Goal: Use online tool/utility: Utilize a website feature to perform a specific function

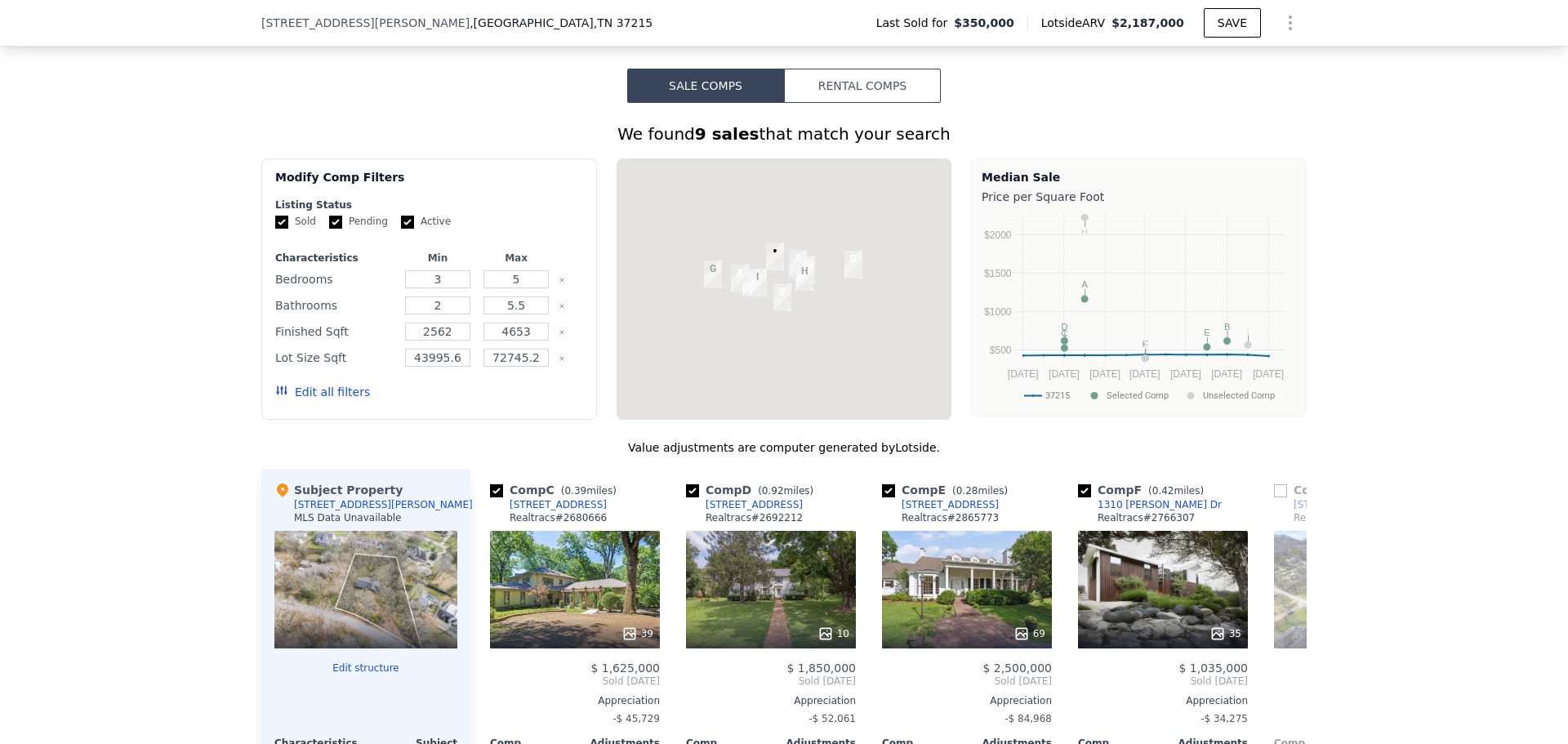
scroll to position [898, 0]
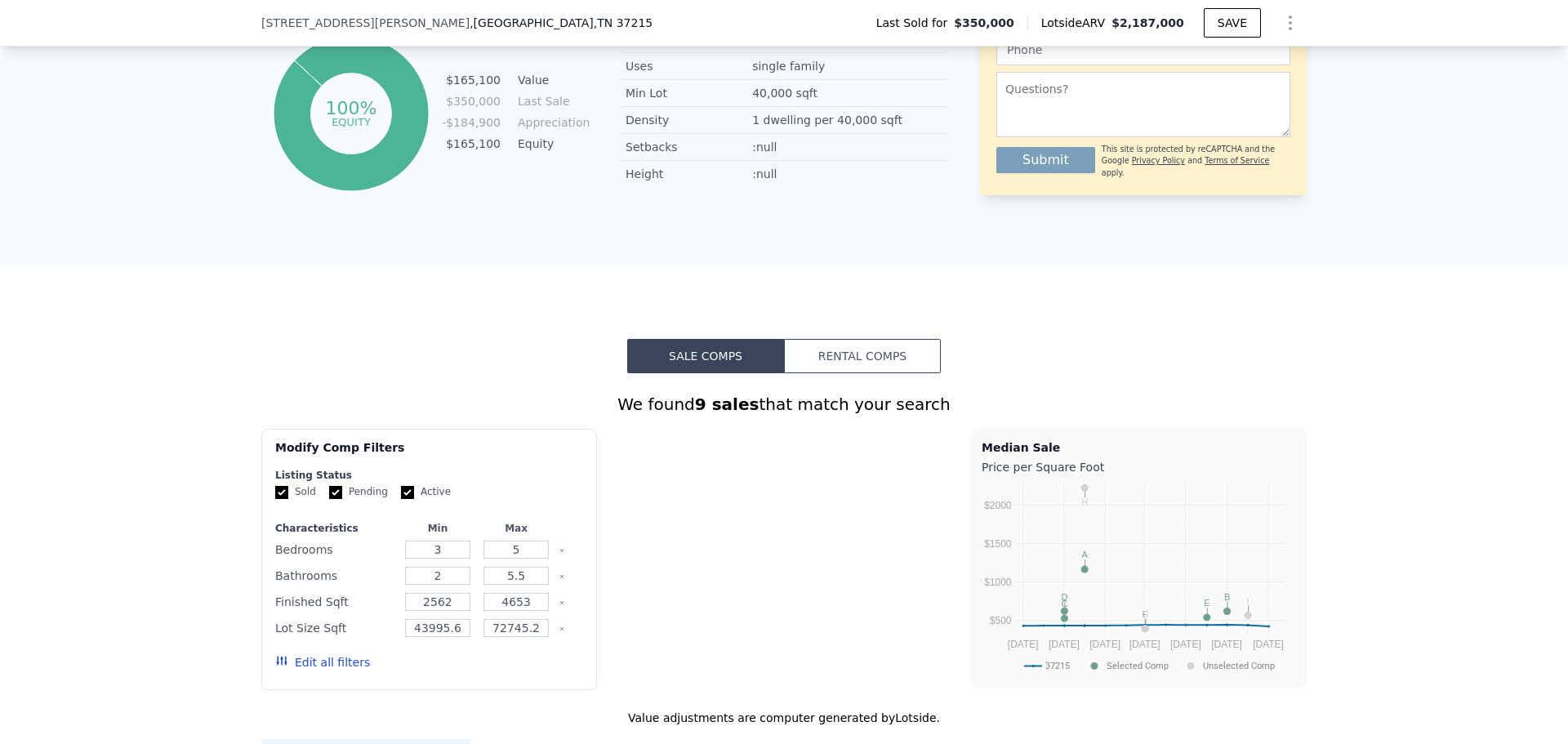
type input "$ 2,187,000"
type input "8"
type input "$ 0"
type input "$ 1,670,343"
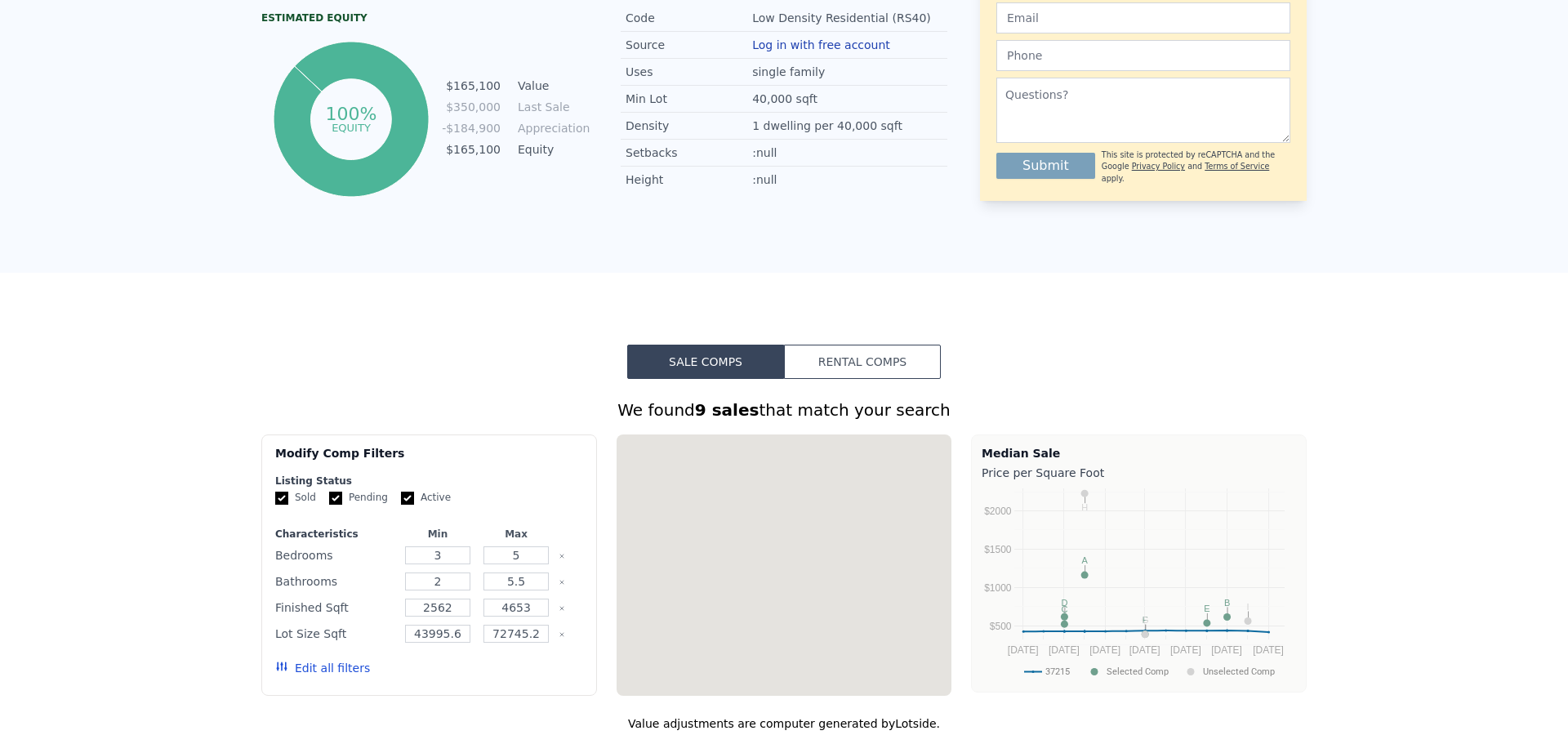
scroll to position [0, 0]
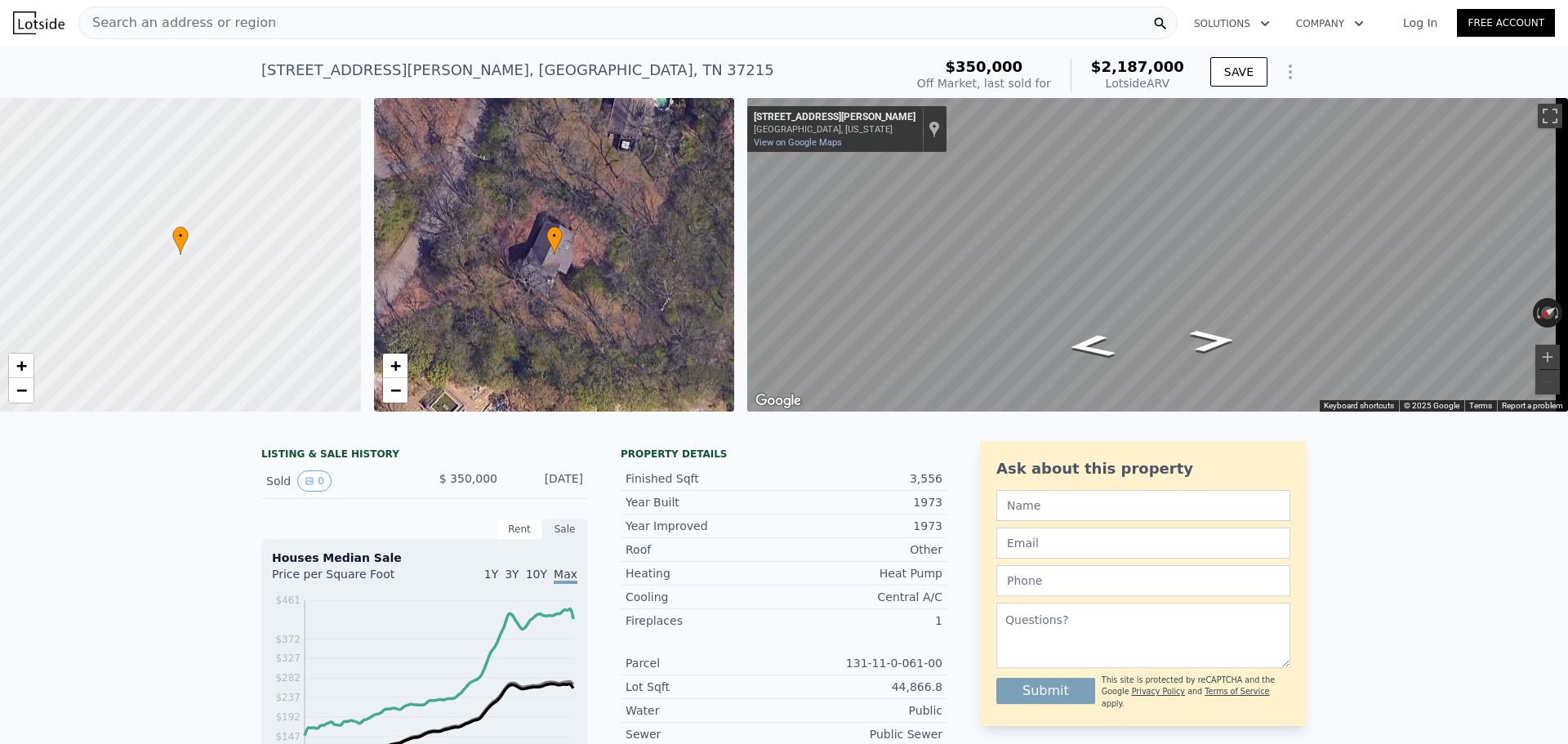
click at [167, 19] on span "Search an address or region" at bounding box center [178, 22] width 197 height 19
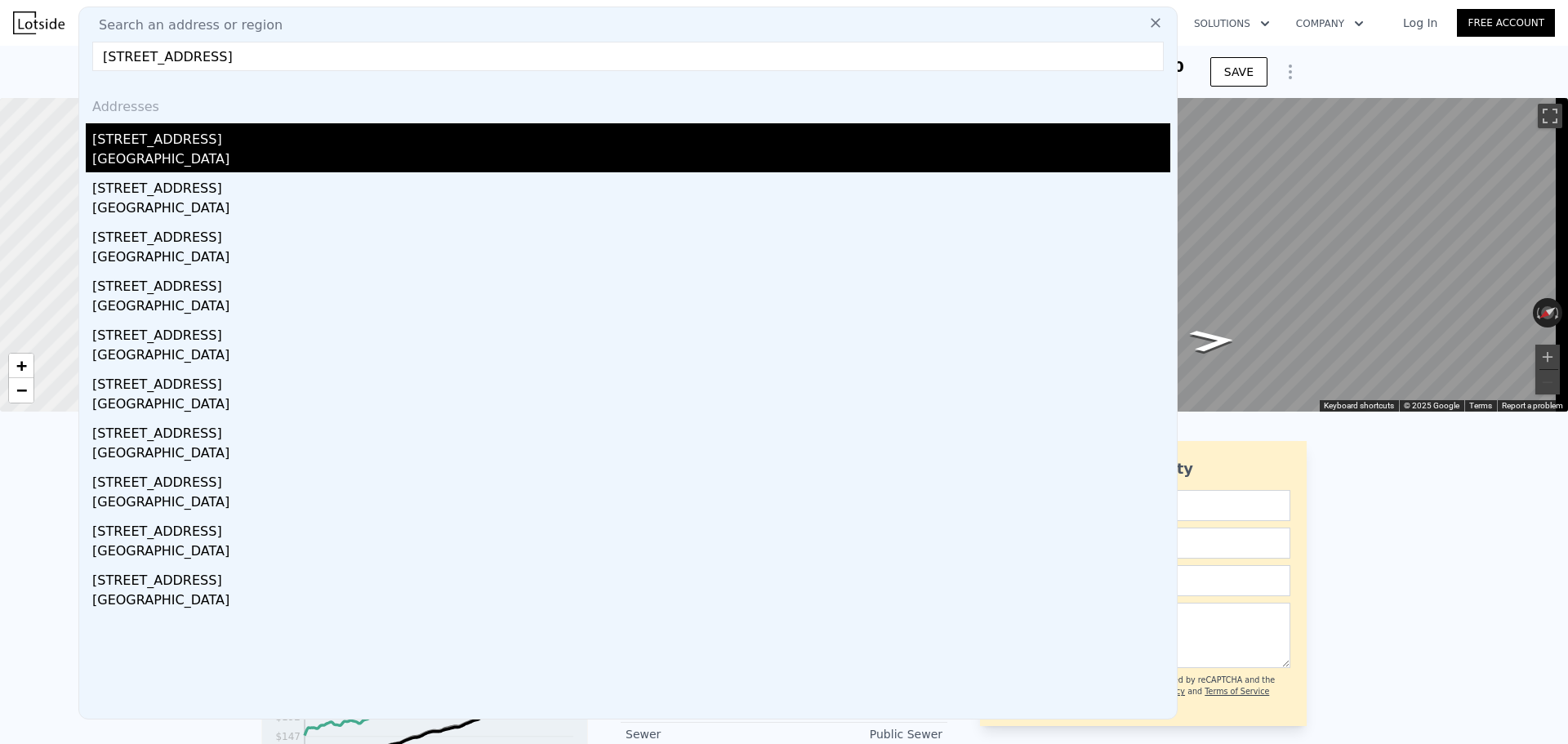
type input "[STREET_ADDRESS]"
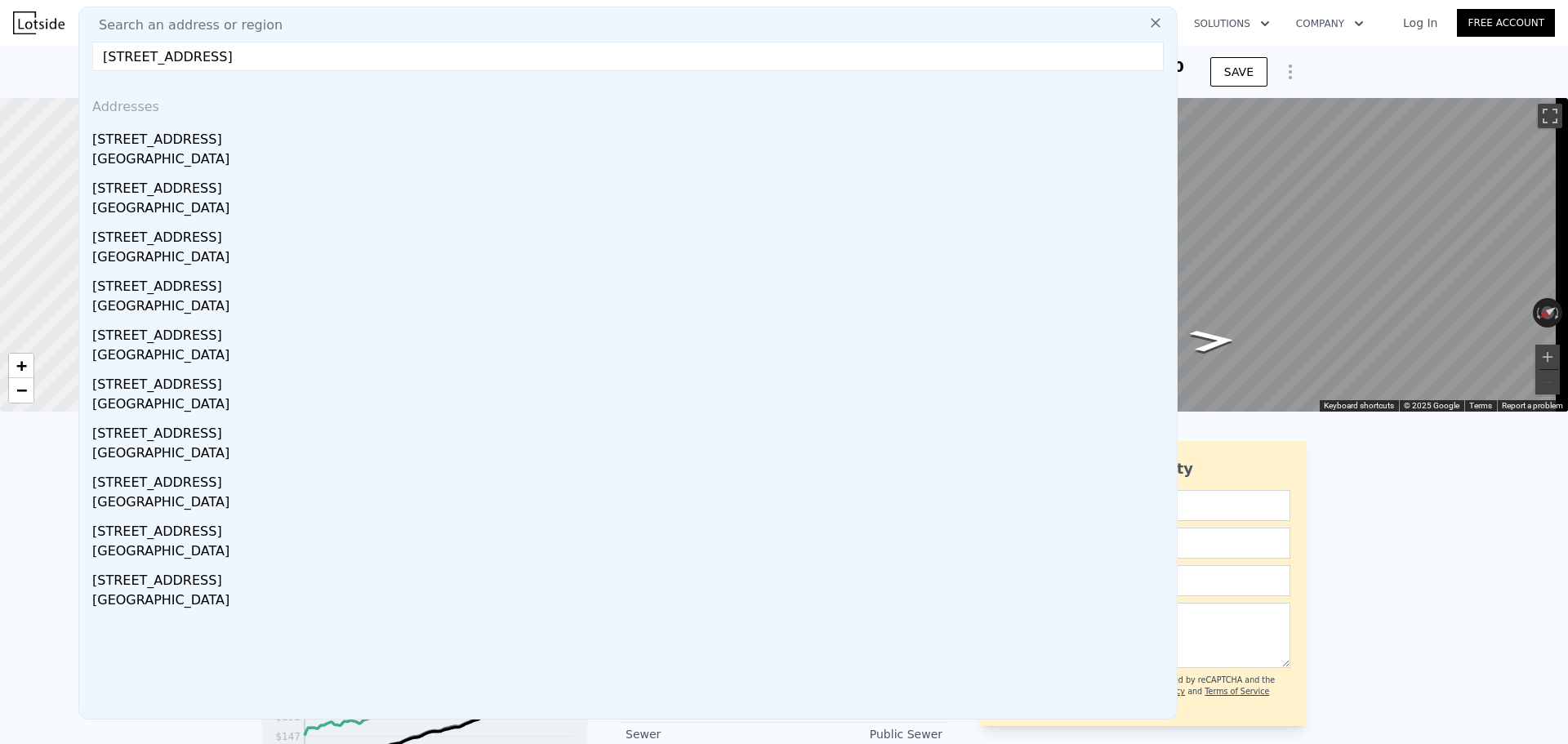
drag, startPoint x: 254, startPoint y: 149, endPoint x: 516, endPoint y: 95, distance: 267.5
click at [254, 149] on div "[STREET_ADDRESS]" at bounding box center [631, 136] width 1078 height 26
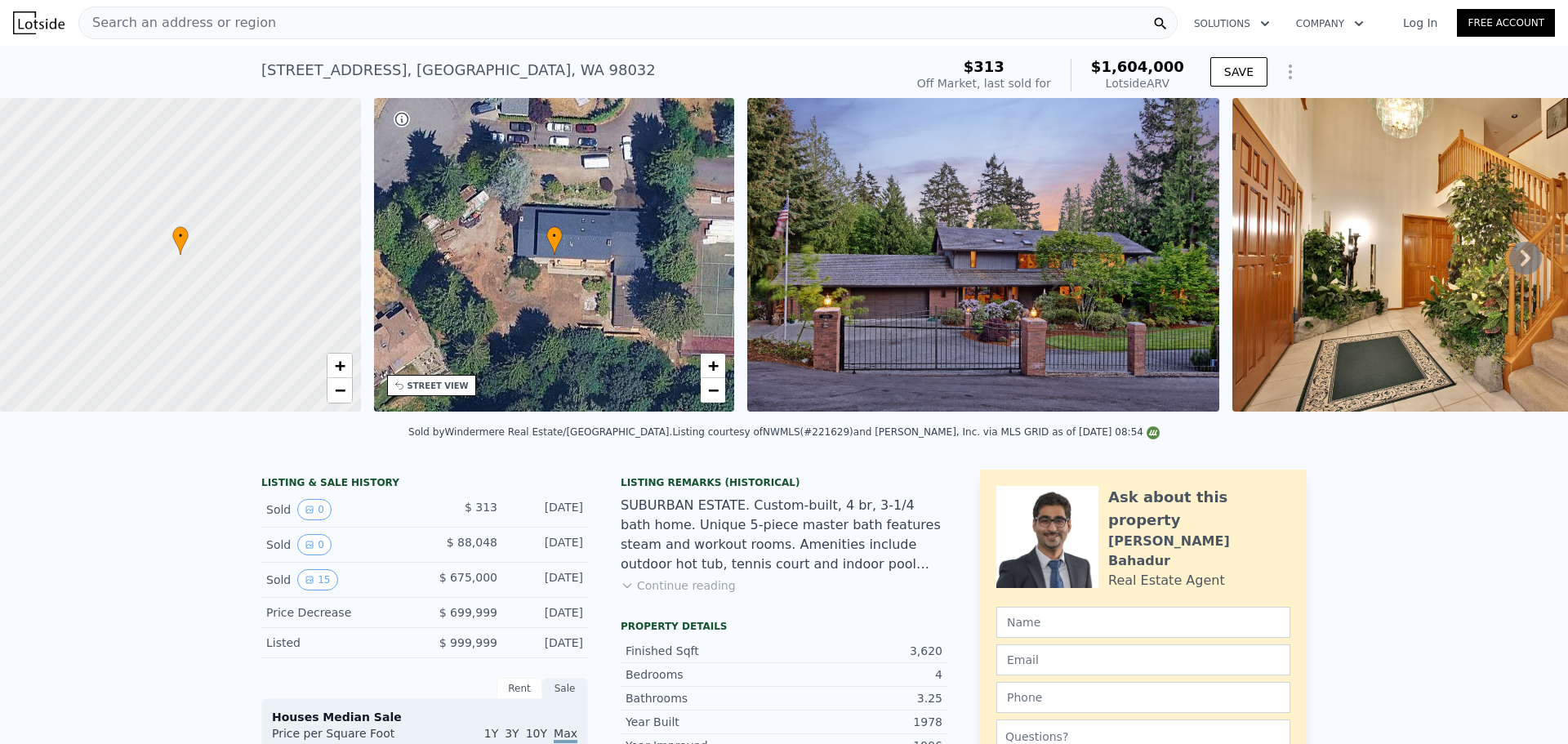
click at [288, 18] on div "Search an address or region" at bounding box center [628, 23] width 1100 height 33
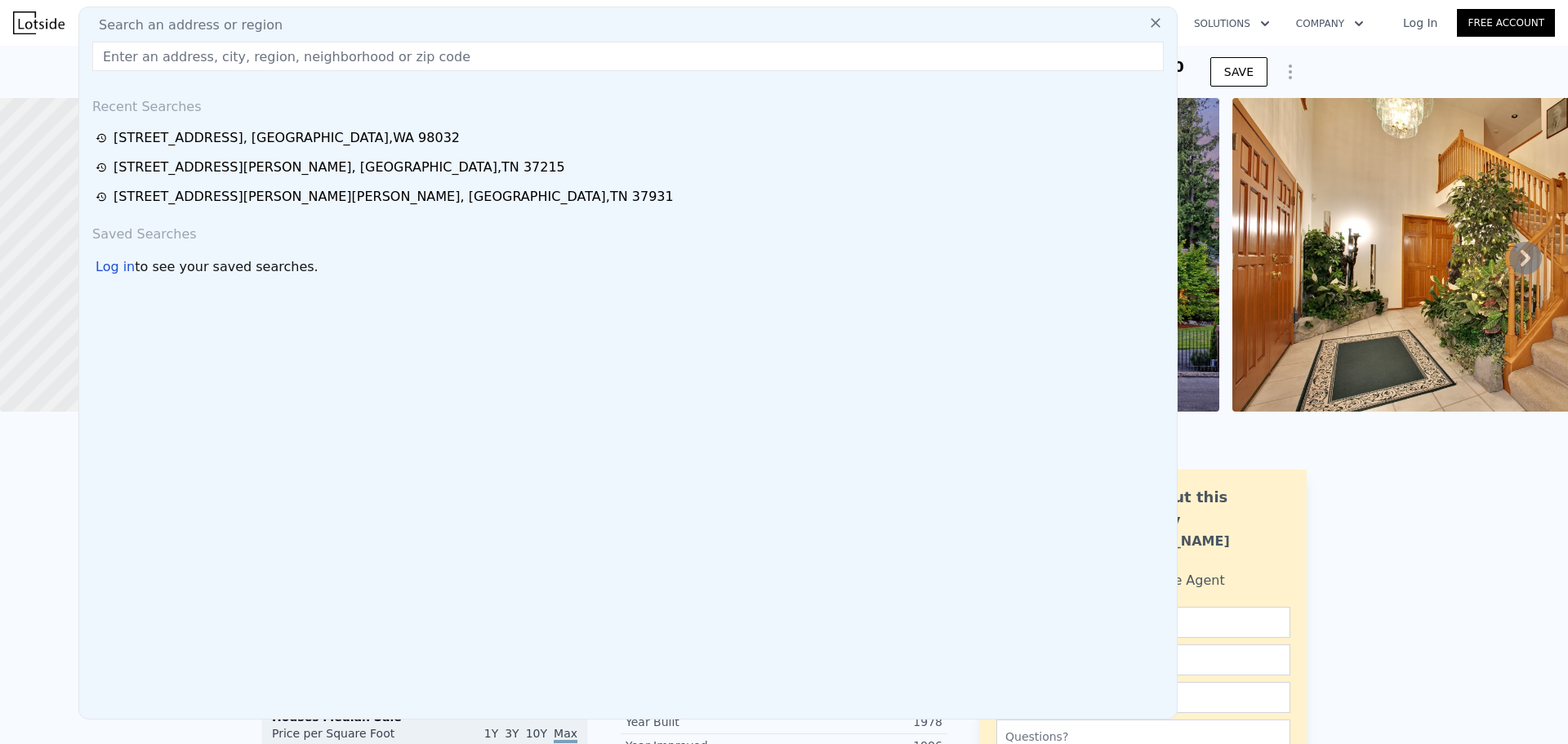
drag, startPoint x: 273, startPoint y: 47, endPoint x: 206, endPoint y: 52, distance: 67.2
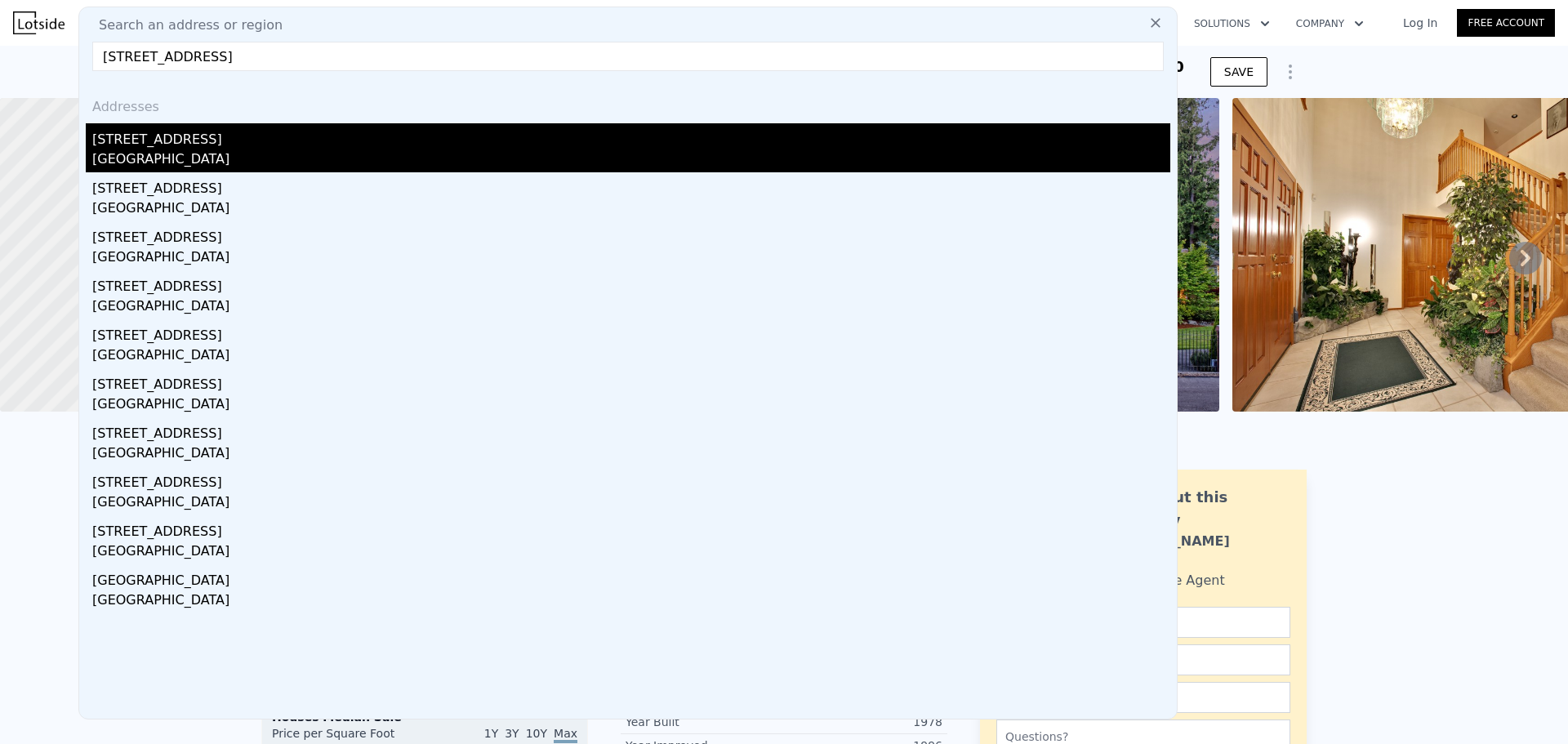
type input "[STREET_ADDRESS]"
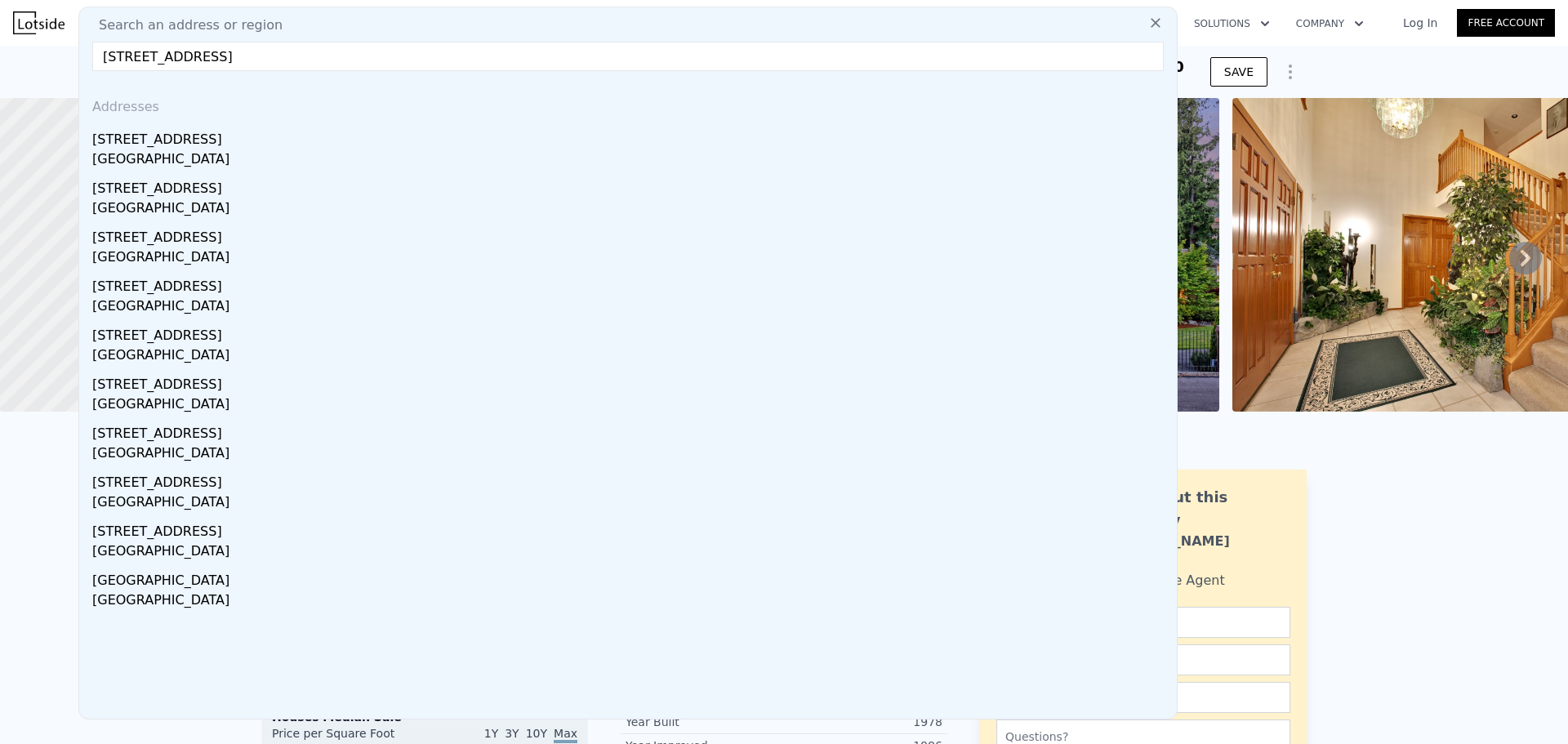
drag, startPoint x: 248, startPoint y: 143, endPoint x: 329, endPoint y: 108, distance: 88.2
click at [248, 143] on div "[STREET_ADDRESS]" at bounding box center [631, 136] width 1078 height 26
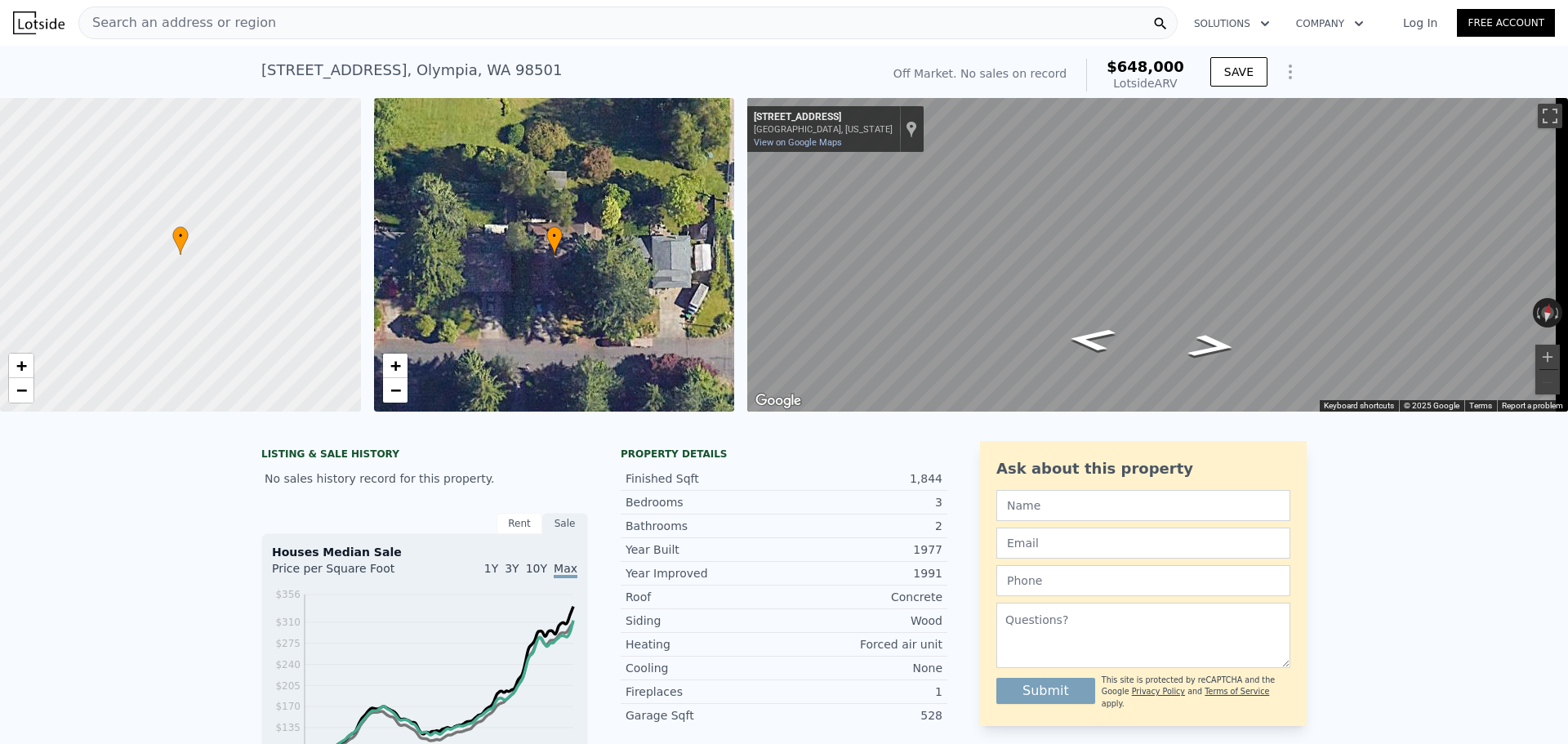
click at [237, 16] on span "Search an address or region" at bounding box center [178, 22] width 197 height 19
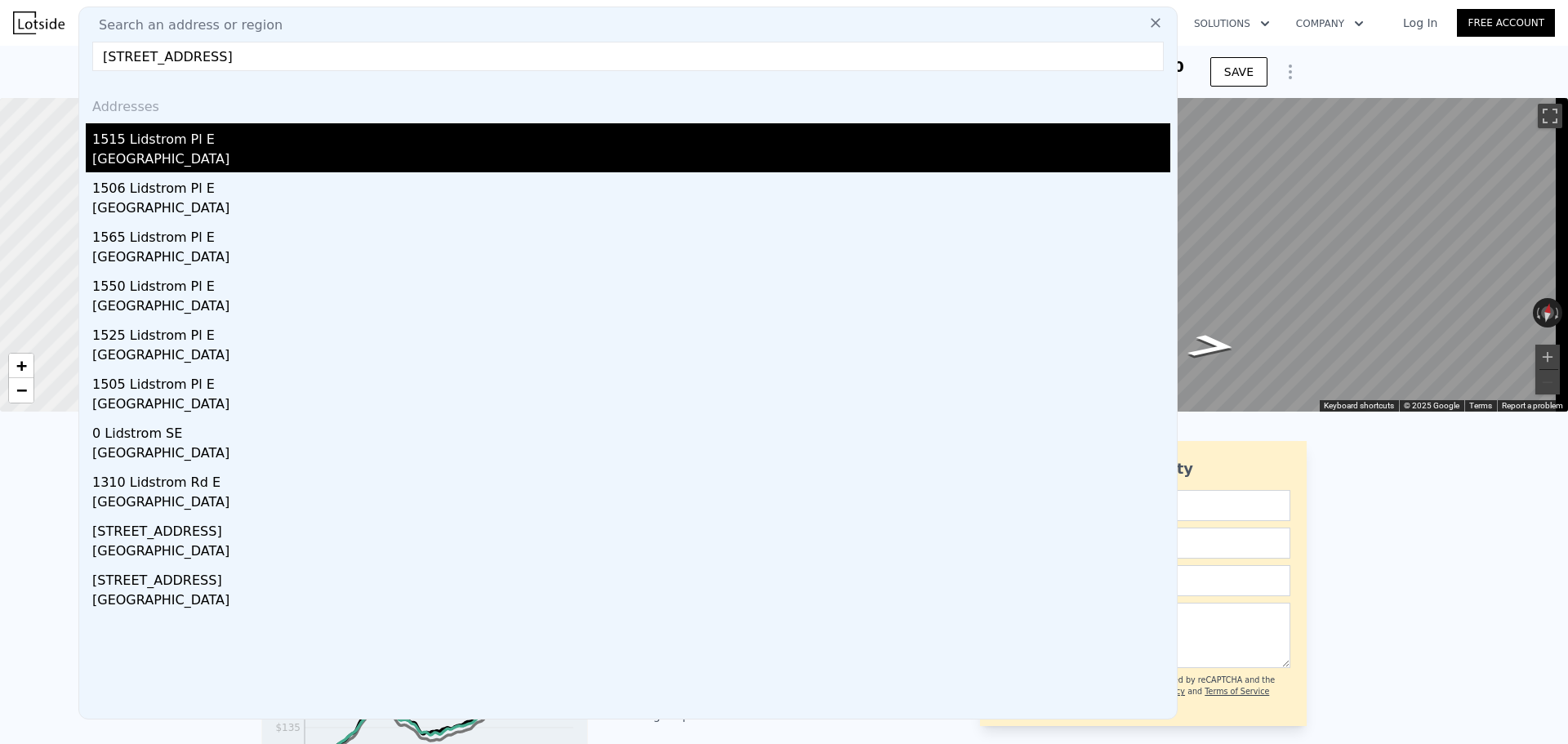
type input "[STREET_ADDRESS]"
click at [162, 144] on div "1515 Lidstrom Pl E" at bounding box center [631, 136] width 1078 height 26
